Goal: Check status: Check status

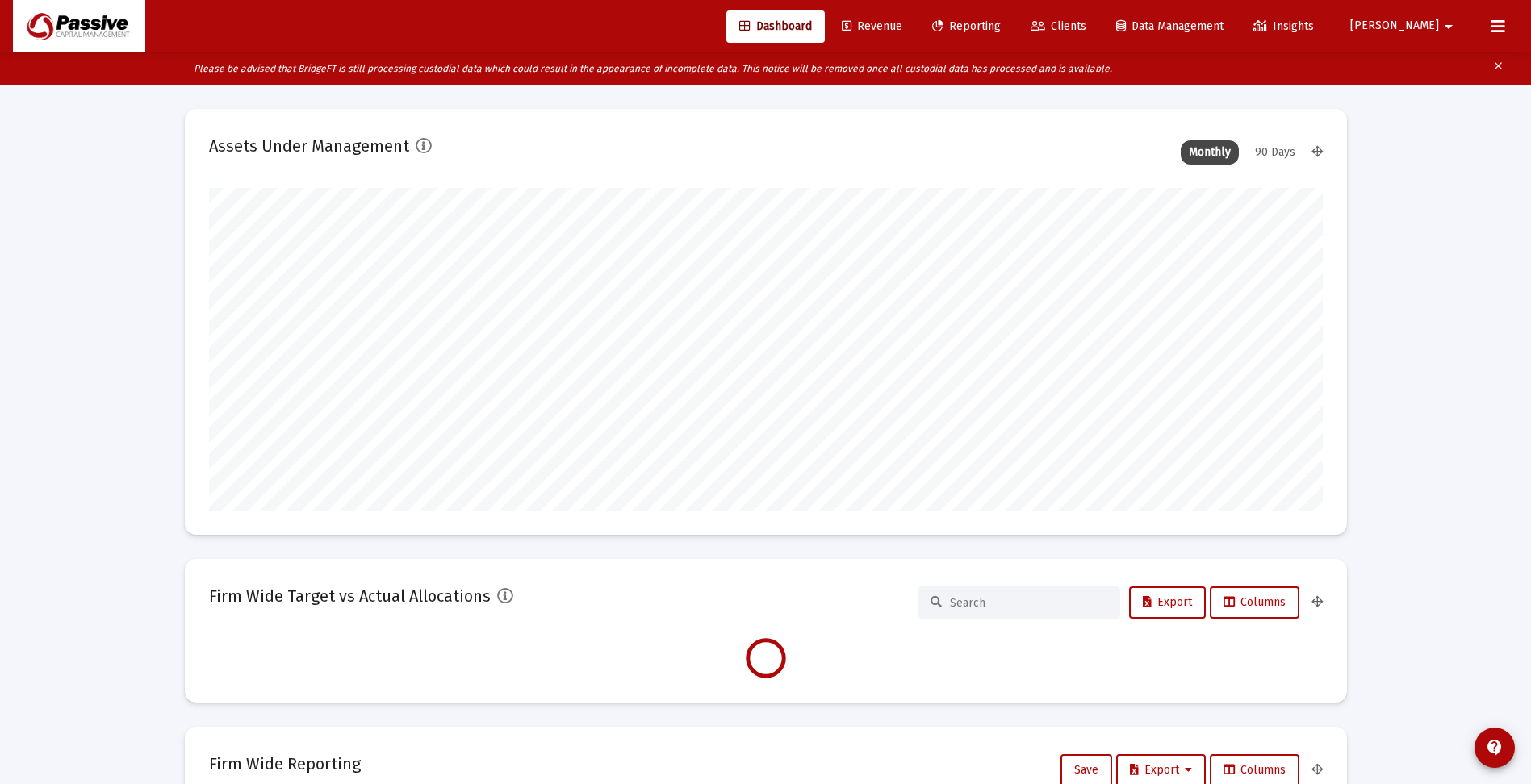
scroll to position [323, 600]
type input "2025-08-29"
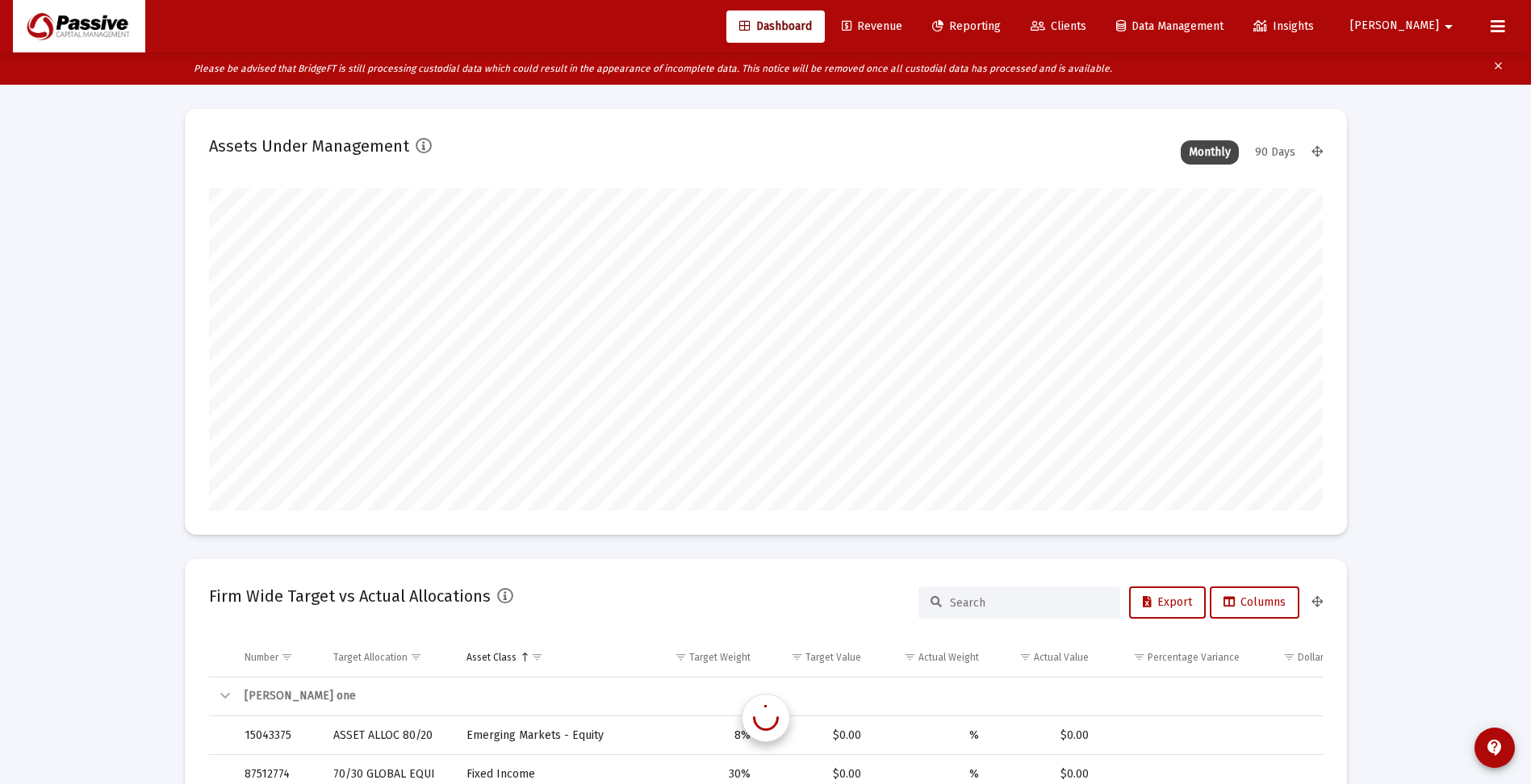
scroll to position [323, 520]
click at [1001, 23] on span "Reporting" at bounding box center [966, 26] width 68 height 13
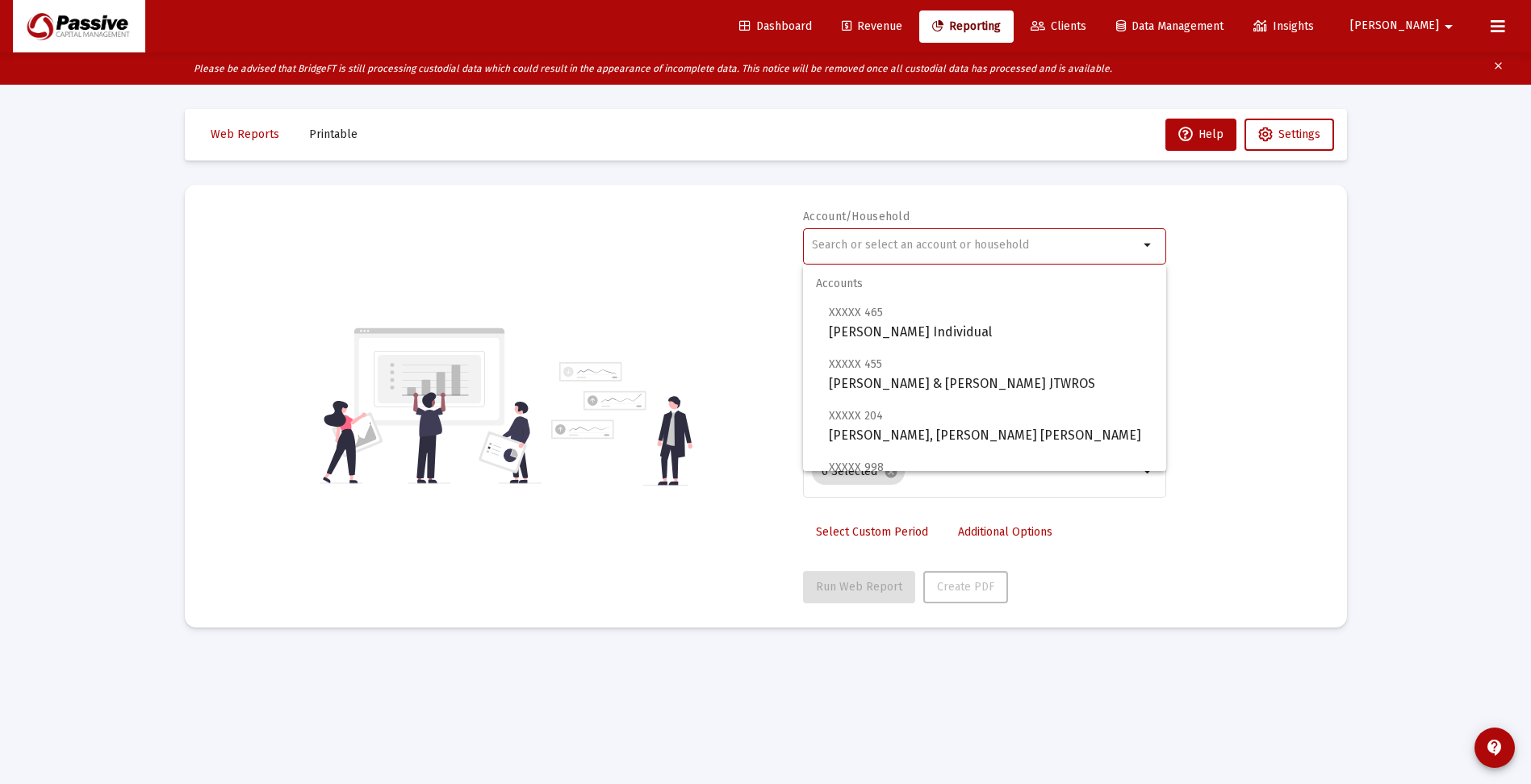
click at [935, 246] on input "text" at bounding box center [975, 245] width 327 height 13
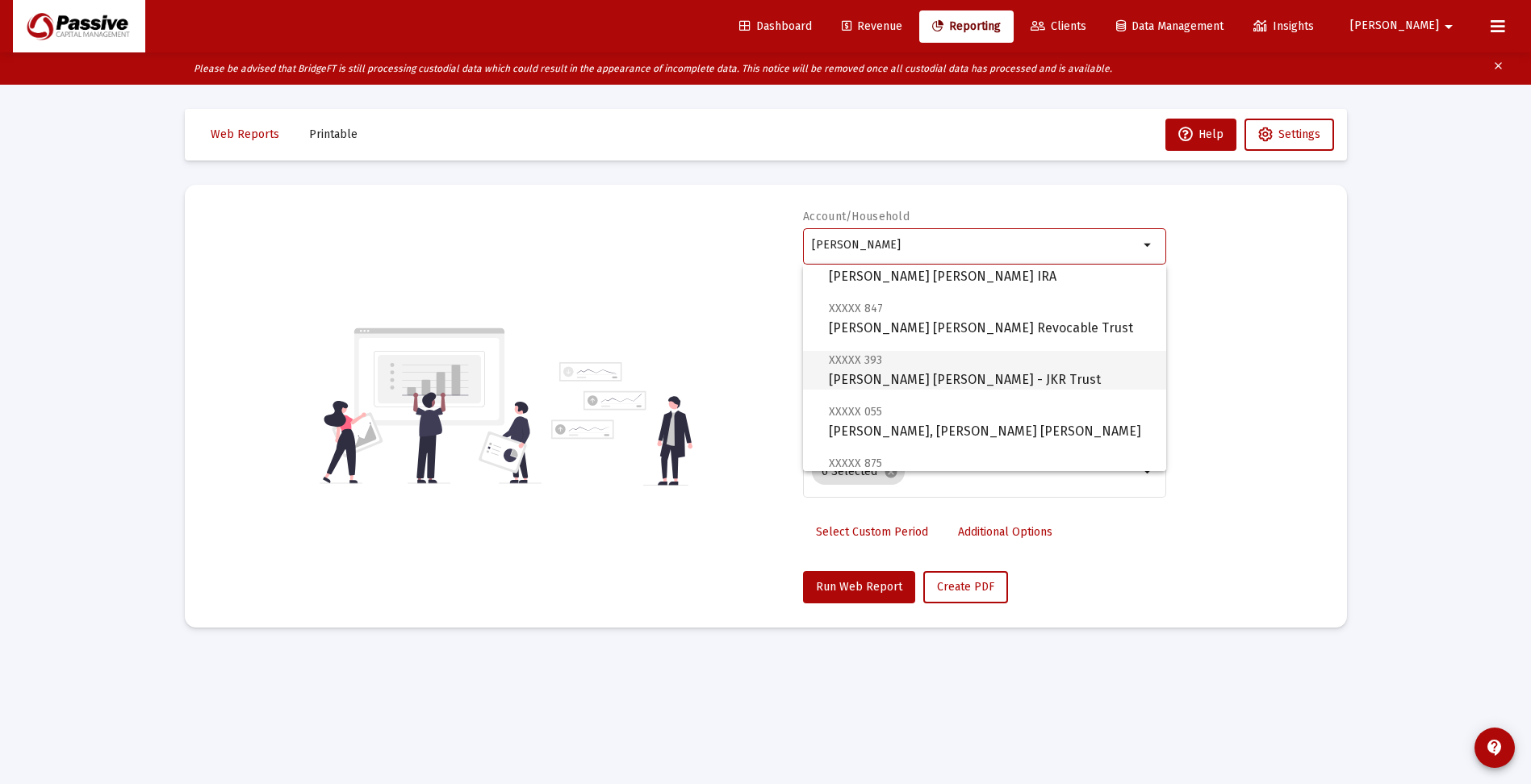
scroll to position [161, 0]
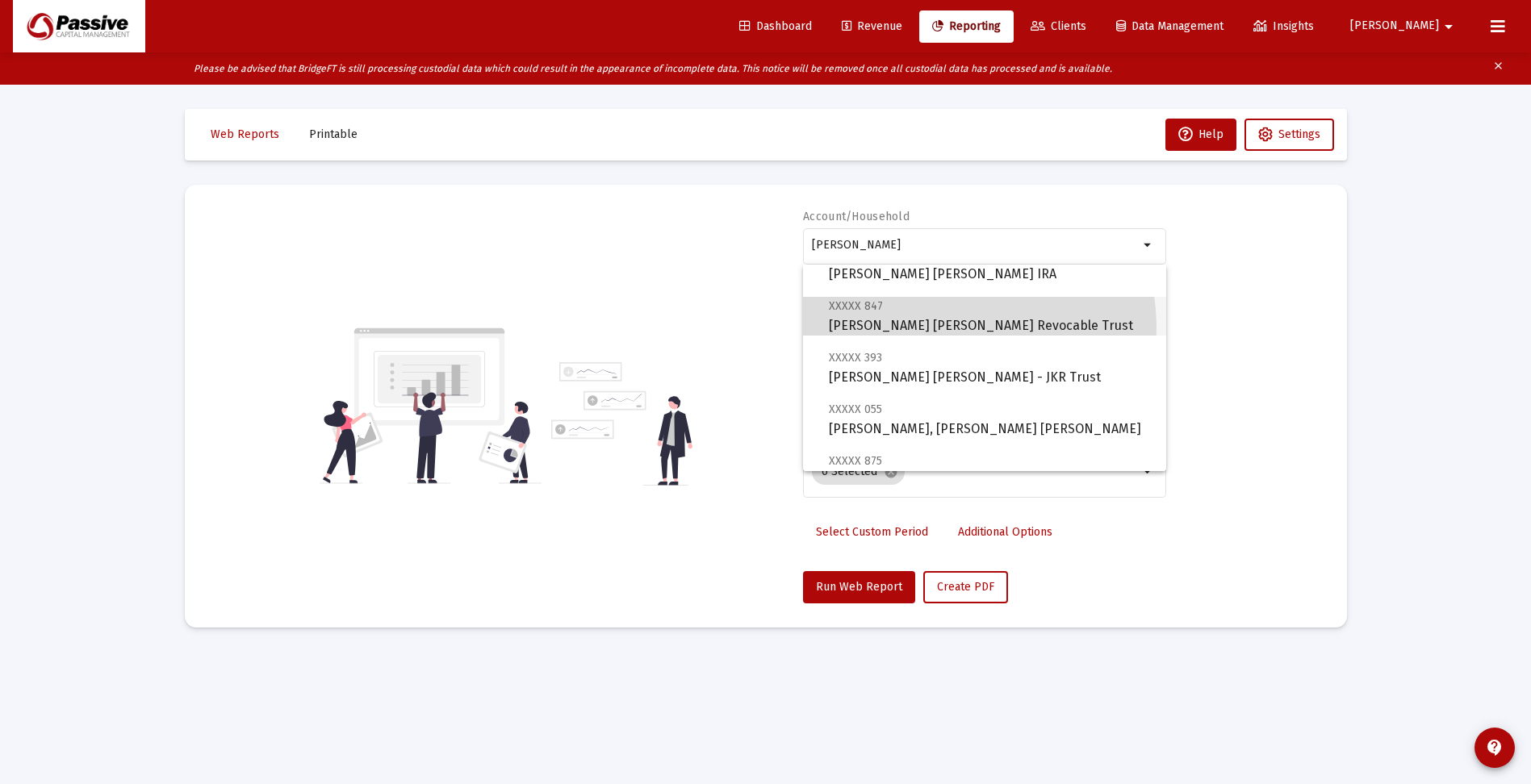
click at [951, 327] on span "XXXXX 847 [PERSON_NAME] [PERSON_NAME] Revocable Trust" at bounding box center [991, 316] width 325 height 39
type input "[PERSON_NAME] [PERSON_NAME] Revocable Trust"
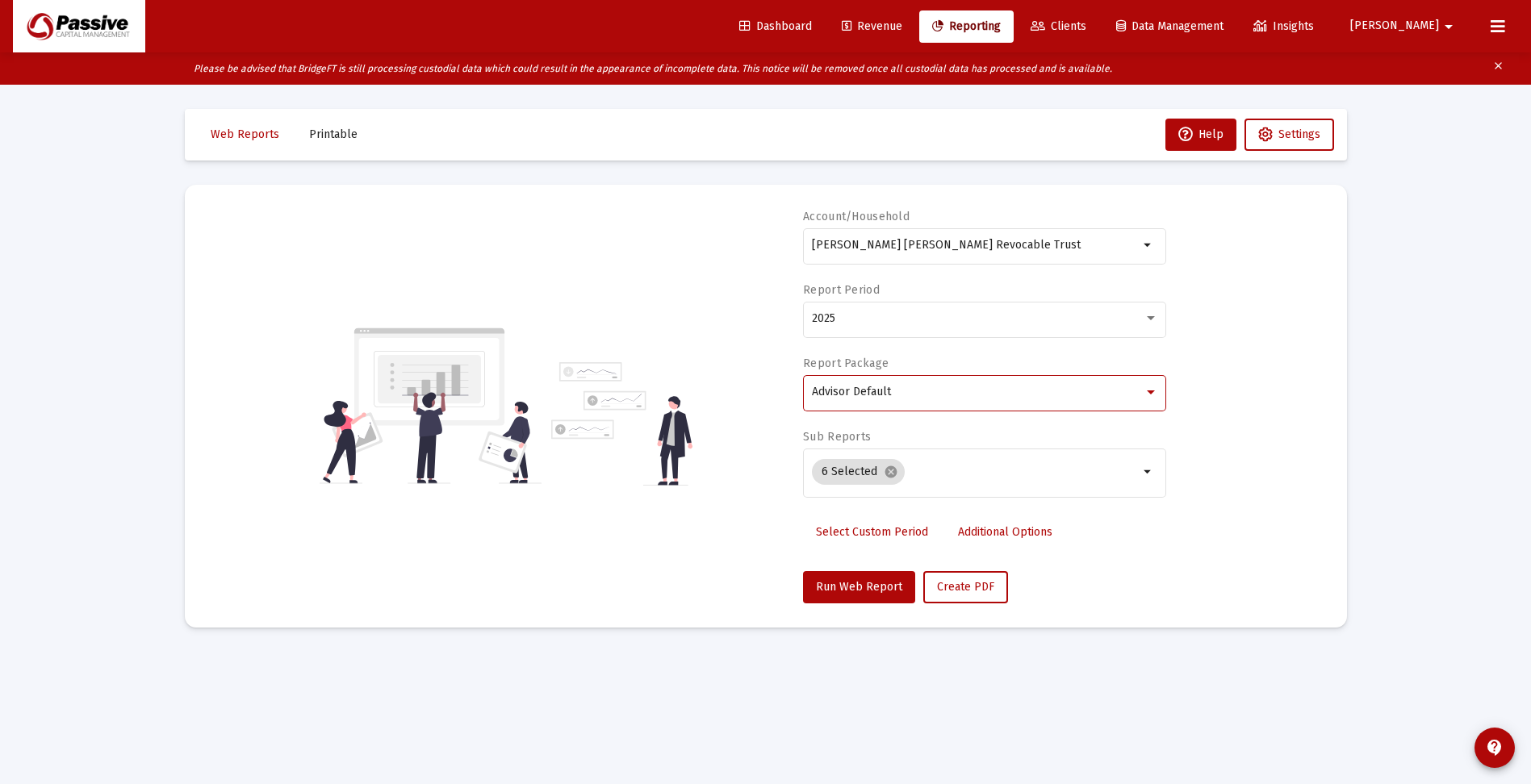
click at [919, 392] on div "Advisor Default" at bounding box center [977, 392] width 332 height 13
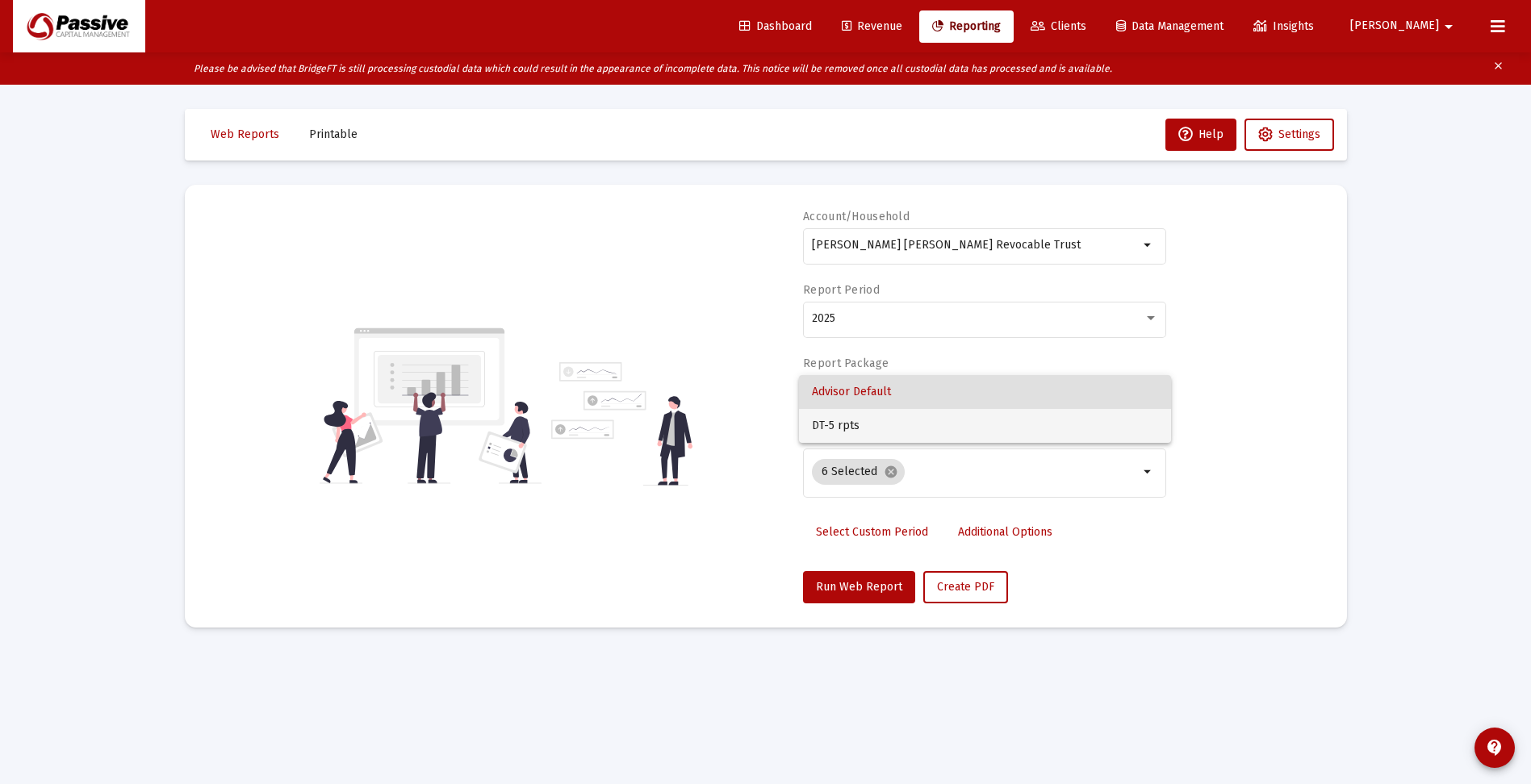
click at [895, 429] on span "DT-5 rpts" at bounding box center [985, 426] width 347 height 34
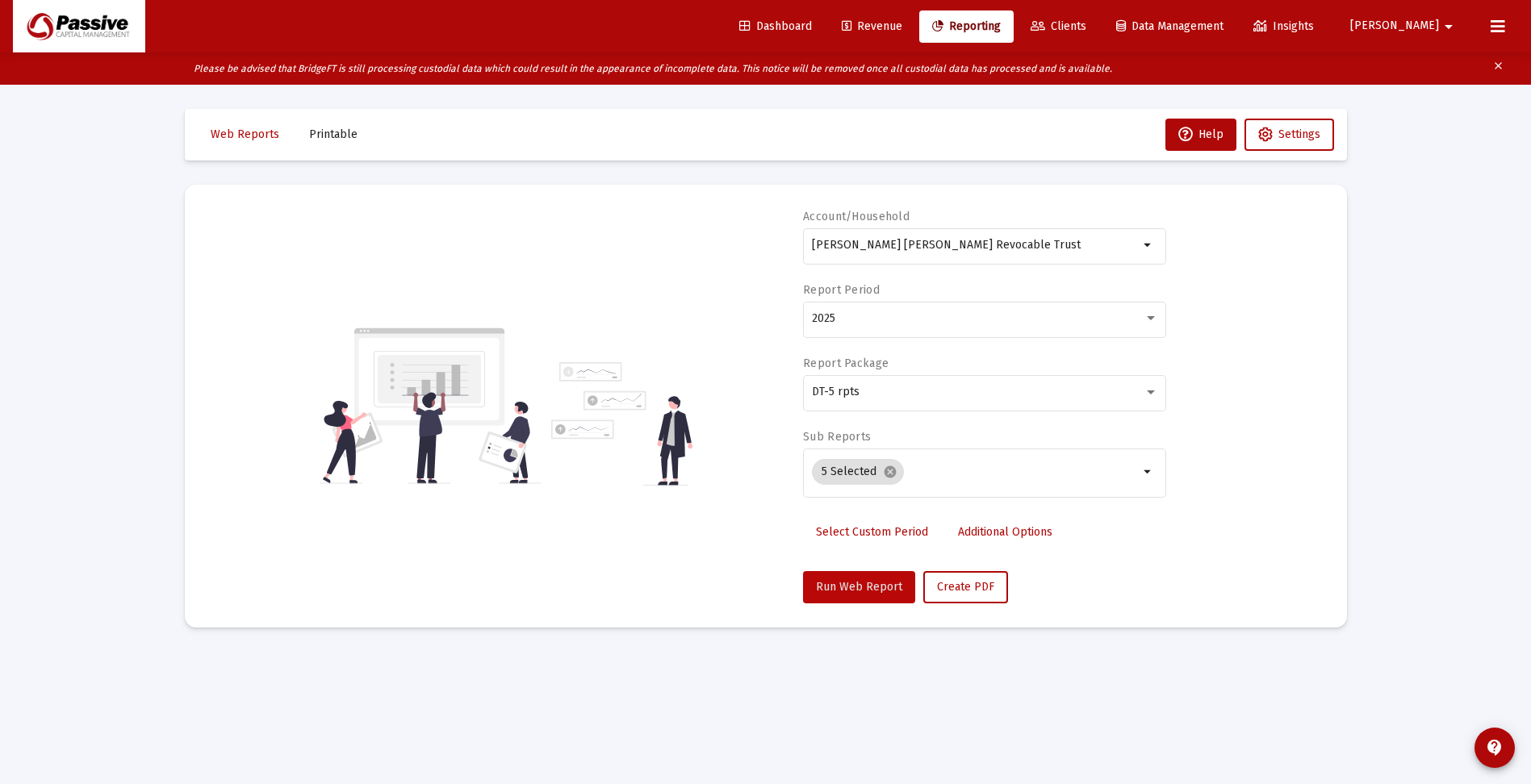
click at [859, 589] on span "Run Web Report" at bounding box center [859, 587] width 86 height 13
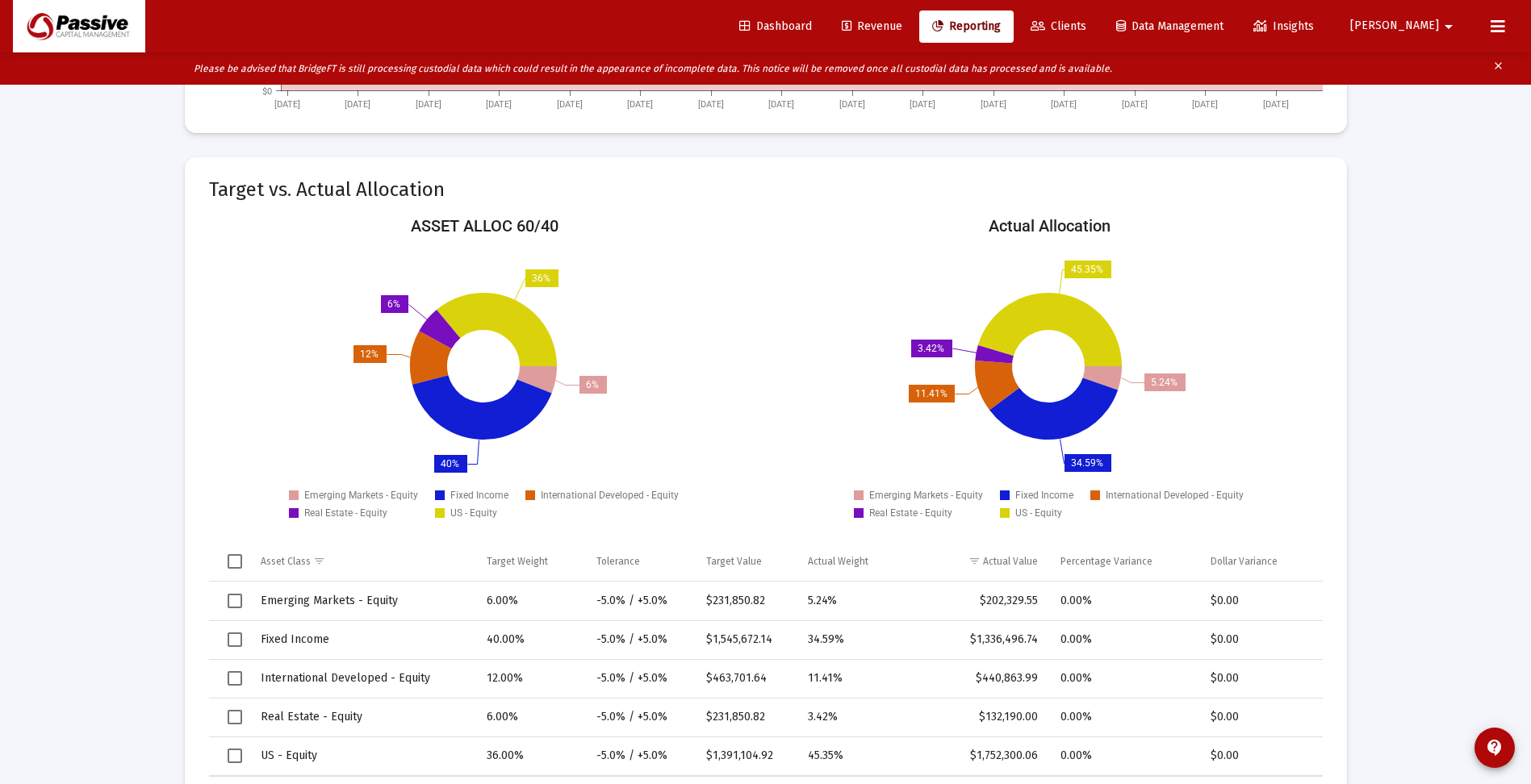
scroll to position [2220, 0]
